Goal: Information Seeking & Learning: Learn about a topic

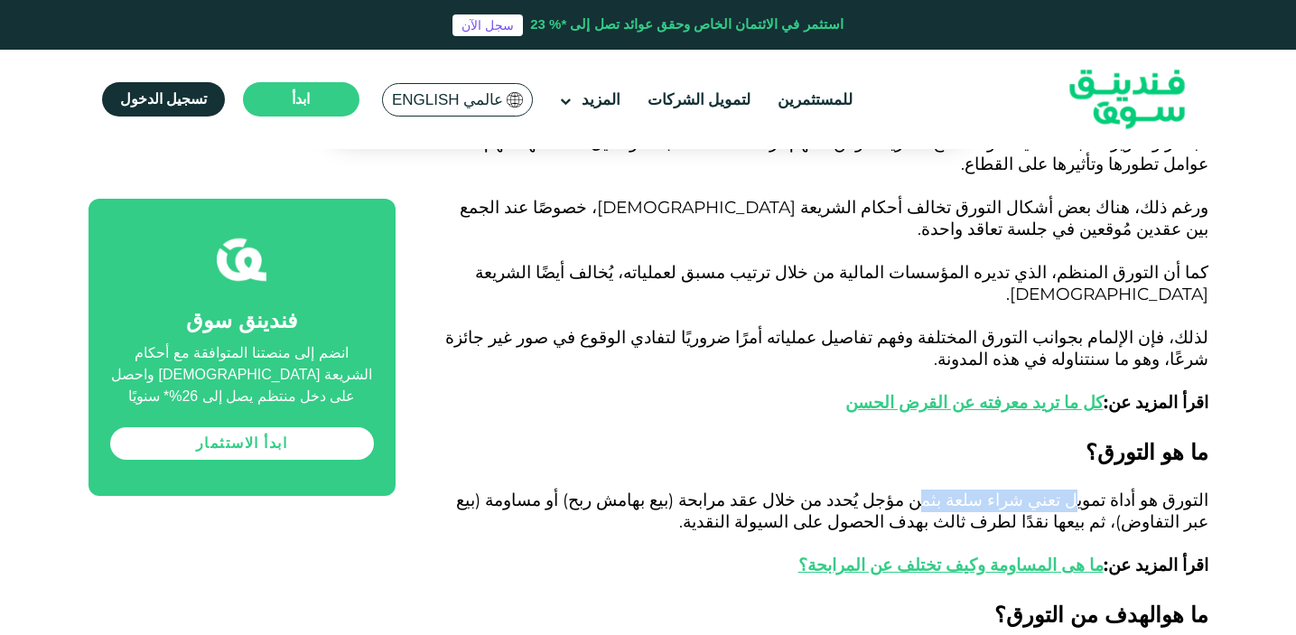
drag, startPoint x: 1094, startPoint y: 374, endPoint x: 969, endPoint y: 386, distance: 126.0
click at [968, 489] on span "التورق هو أداة تمويل تعني شراء سلعة بثمن مؤجل يُحدد من خلال عقد مرابحة (بيع بها…" at bounding box center [832, 532] width 752 height 86
drag, startPoint x: 928, startPoint y: 381, endPoint x: 837, endPoint y: 386, distance: 91.3
click at [837, 489] on span "التورق هو أداة تمويل تعني شراء سلعة بثمن مؤجل يُحدد من خلال عقد مرابحة (بيع بها…" at bounding box center [832, 532] width 752 height 86
drag, startPoint x: 815, startPoint y: 382, endPoint x: 654, endPoint y: 380, distance: 161.6
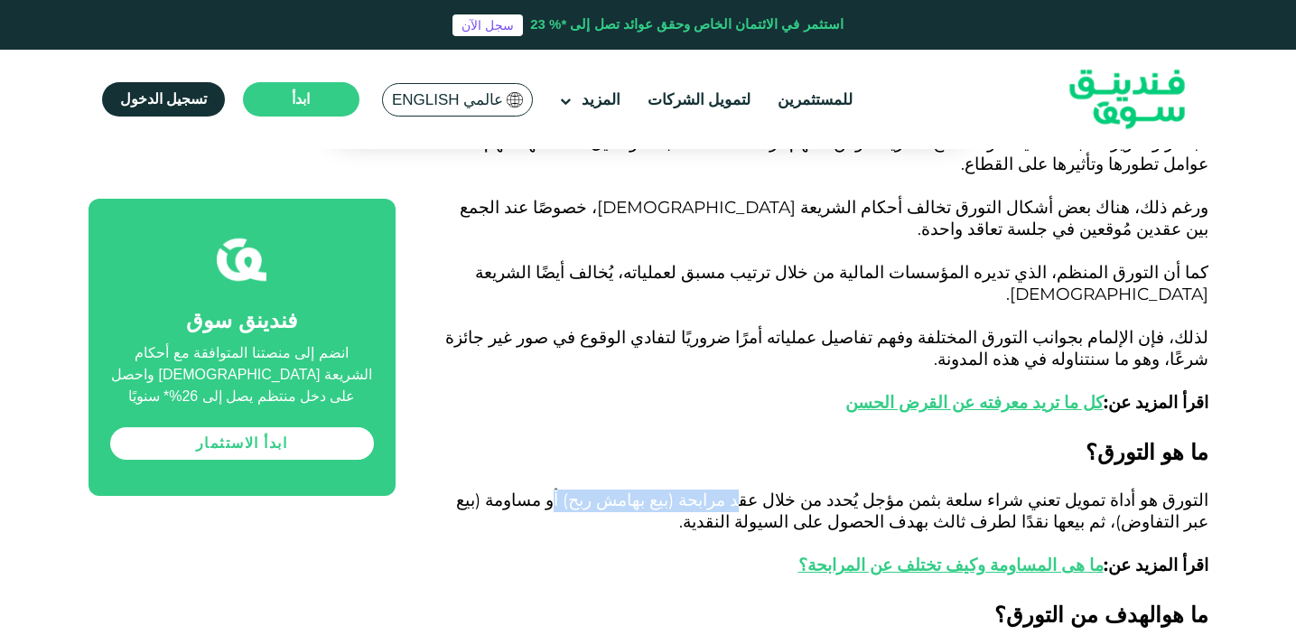
click at [653, 489] on span "التورق هو أداة تمويل تعني شراء سلعة بثمن مؤجل يُحدد من خلال عقد مرابحة (بيع بها…" at bounding box center [832, 532] width 752 height 86
drag, startPoint x: 632, startPoint y: 380, endPoint x: 512, endPoint y: 383, distance: 120.1
click at [512, 489] on span "التورق هو أداة تمويل تعني شراء سلعة بثمن مؤجل يُحدد من خلال عقد مرابحة (بيع بها…" at bounding box center [832, 532] width 752 height 86
